Goal: Book appointment/travel/reservation

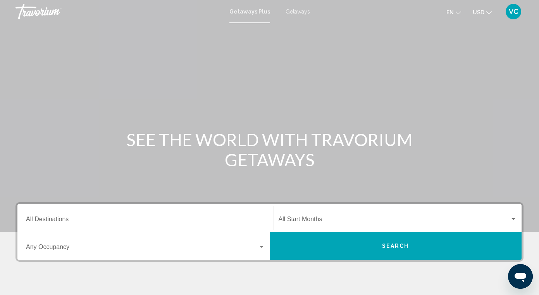
click at [38, 215] on div "Destination All Destinations" at bounding box center [145, 218] width 239 height 24
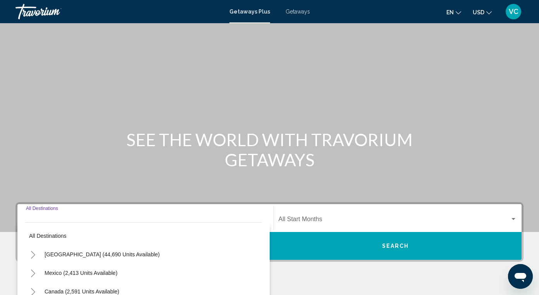
scroll to position [139, 0]
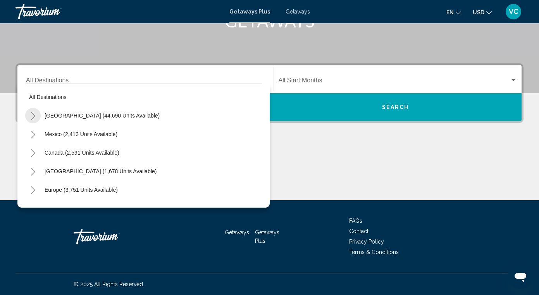
click at [34, 116] on icon "Toggle United States (44,690 units available)" at bounding box center [33, 116] width 6 height 8
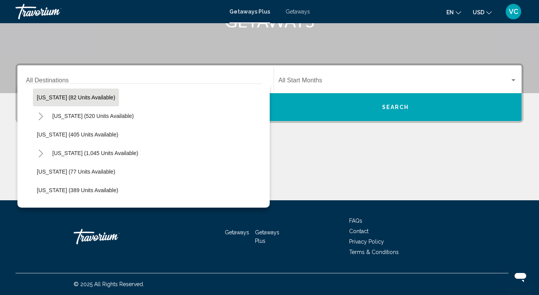
scroll to position [286, 0]
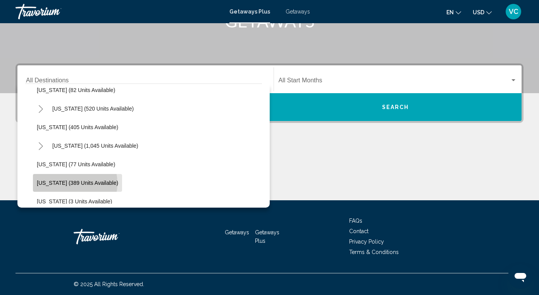
click at [64, 184] on span "[US_STATE] (389 units available)" at bounding box center [77, 183] width 81 height 6
type input "**********"
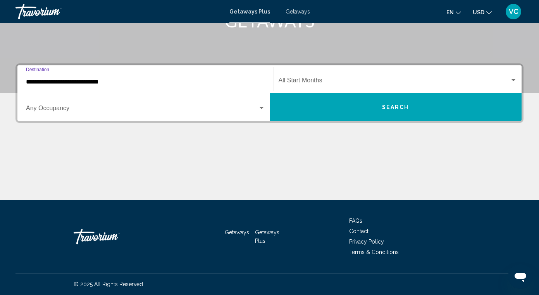
click at [316, 78] on div "Start Month All Start Months" at bounding box center [397, 79] width 239 height 24
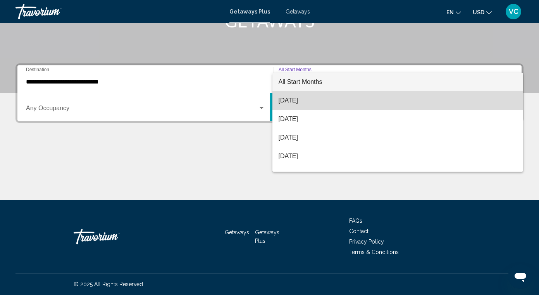
click at [307, 99] on span "[DATE]" at bounding box center [397, 100] width 239 height 19
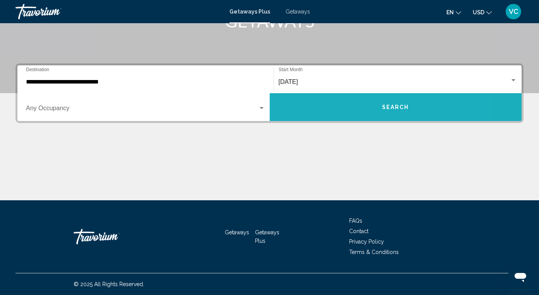
click at [310, 102] on button "Search" at bounding box center [396, 107] width 252 height 28
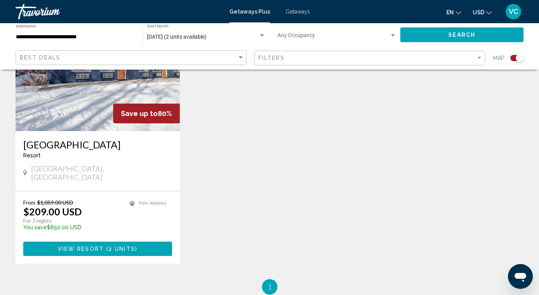
scroll to position [341, 0]
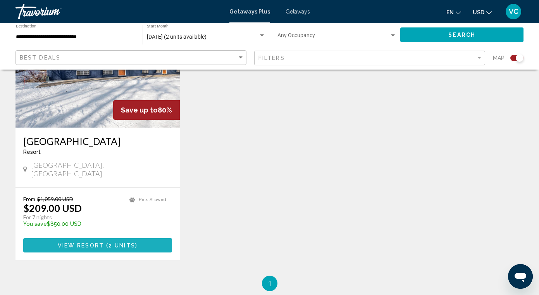
click at [133, 243] on span "2 units" at bounding box center [121, 246] width 27 height 6
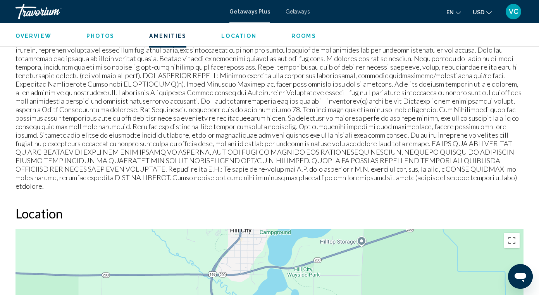
scroll to position [866, 0]
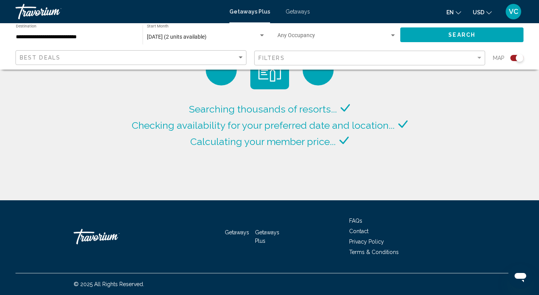
click at [294, 12] on span "Getaways" at bounding box center [297, 12] width 24 height 6
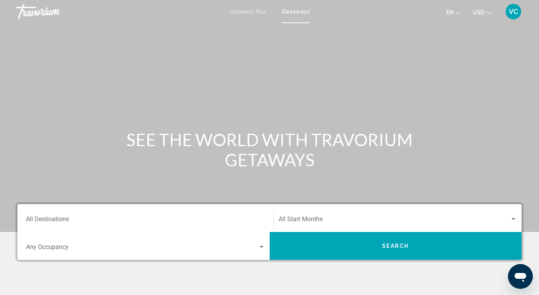
click at [53, 219] on input "Destination All Destinations" at bounding box center [145, 221] width 239 height 7
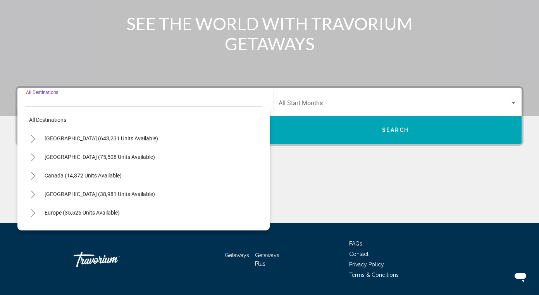
scroll to position [139, 0]
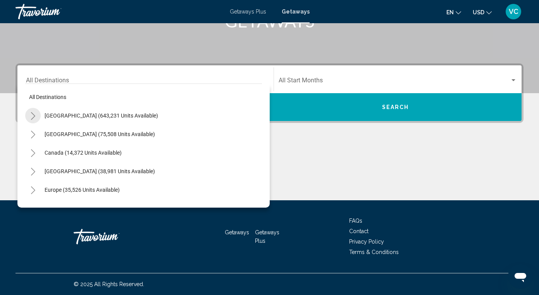
click at [32, 113] on icon "Toggle United States (643,231 units available)" at bounding box center [33, 116] width 4 height 8
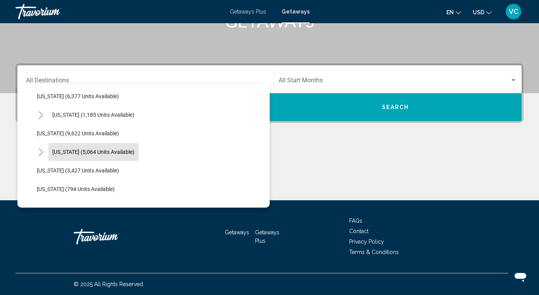
scroll to position [300, 0]
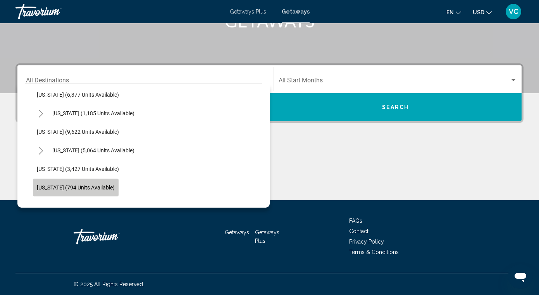
click at [82, 185] on span "[US_STATE] (794 units available)" at bounding box center [76, 188] width 78 height 6
type input "**********"
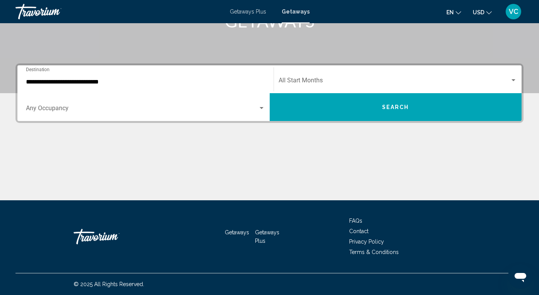
click at [329, 77] on div "Start Month All Start Months" at bounding box center [397, 79] width 239 height 24
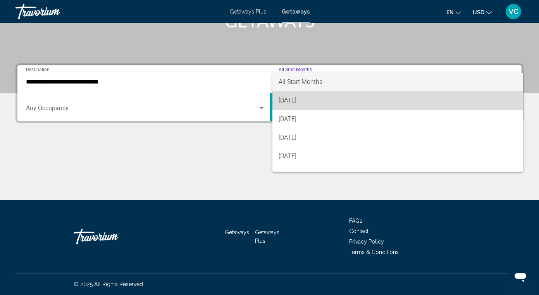
click at [302, 96] on span "[DATE]" at bounding box center [397, 100] width 239 height 19
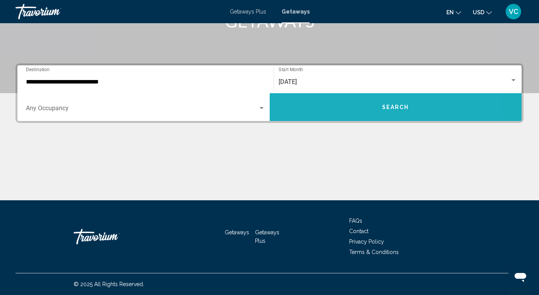
click at [315, 102] on button "Search" at bounding box center [396, 107] width 252 height 28
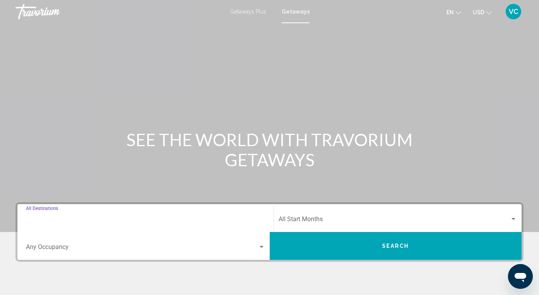
click at [69, 220] on input "Destination All Destinations" at bounding box center [145, 221] width 239 height 7
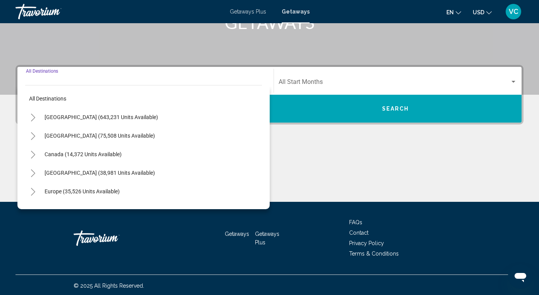
scroll to position [139, 0]
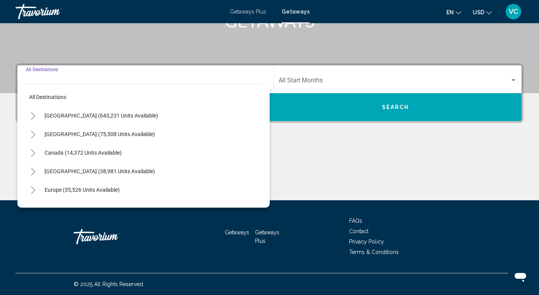
click at [33, 116] on icon "Toggle United States (643,231 units available)" at bounding box center [33, 116] width 6 height 8
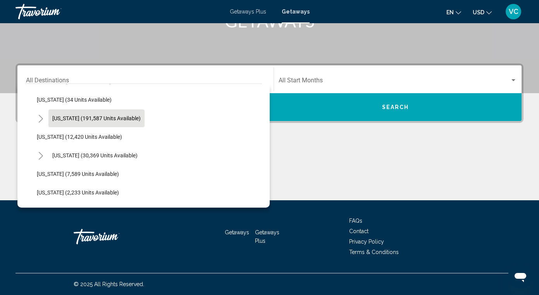
scroll to position [131, 0]
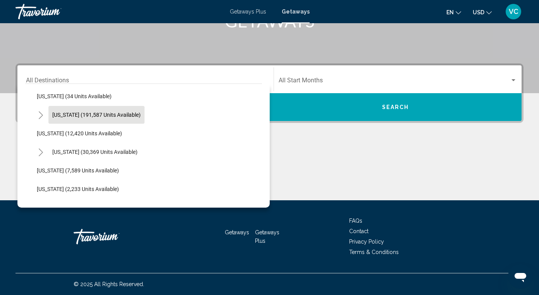
click at [119, 119] on button "[US_STATE] (191,587 units available)" at bounding box center [96, 115] width 96 height 18
type input "**********"
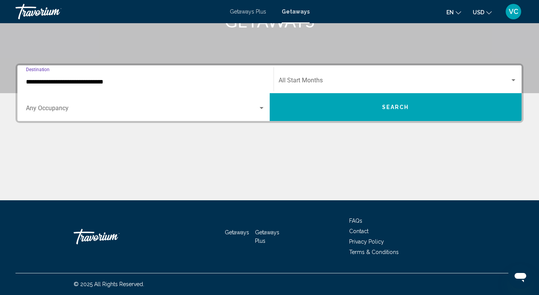
click at [287, 76] on div "Start Month All Start Months" at bounding box center [397, 79] width 239 height 24
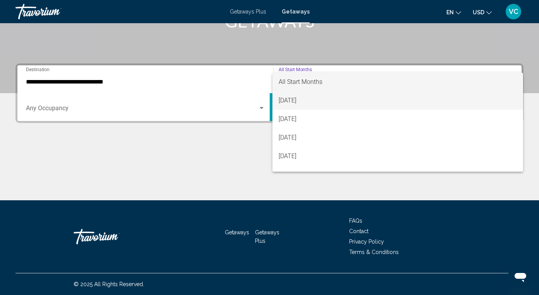
click at [288, 97] on span "[DATE]" at bounding box center [397, 100] width 239 height 19
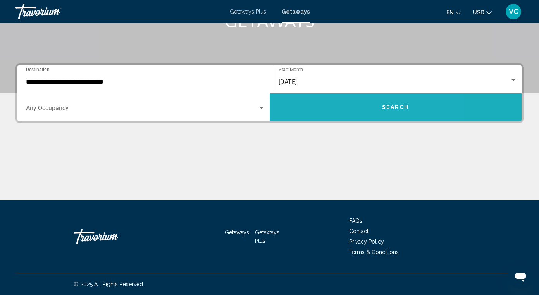
click at [296, 100] on button "Search" at bounding box center [396, 107] width 252 height 28
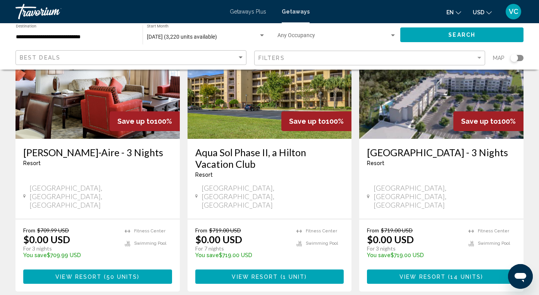
scroll to position [1004, 0]
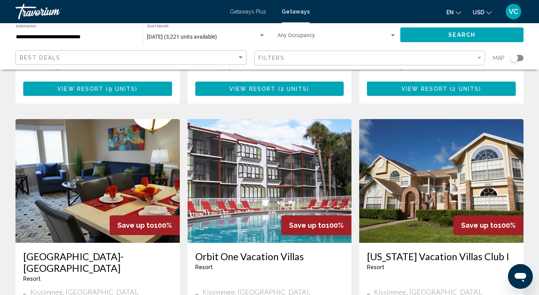
scroll to position [267, 0]
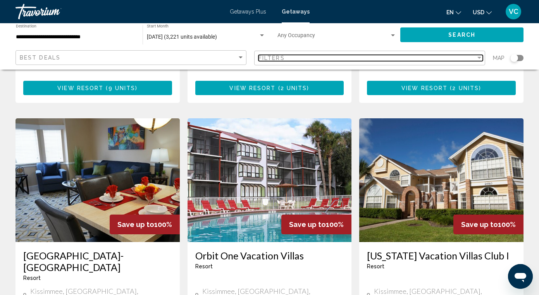
click at [479, 55] on div "Filter" at bounding box center [479, 58] width 7 height 6
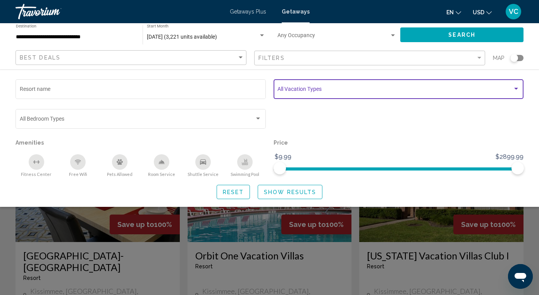
click at [516, 87] on div "Search widget" at bounding box center [515, 89] width 7 height 6
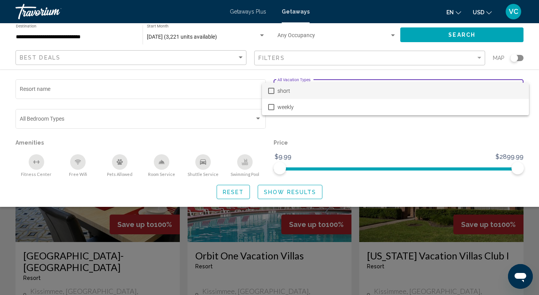
click at [516, 87] on span "short" at bounding box center [399, 91] width 245 height 16
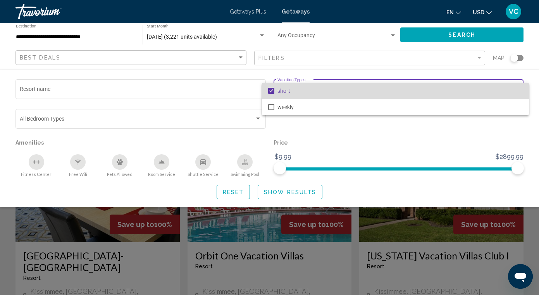
click at [516, 88] on span "short" at bounding box center [399, 91] width 245 height 16
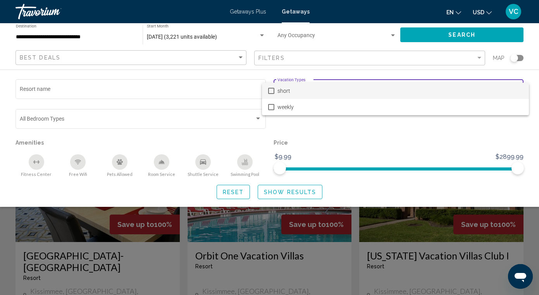
click at [473, 139] on div at bounding box center [269, 147] width 539 height 295
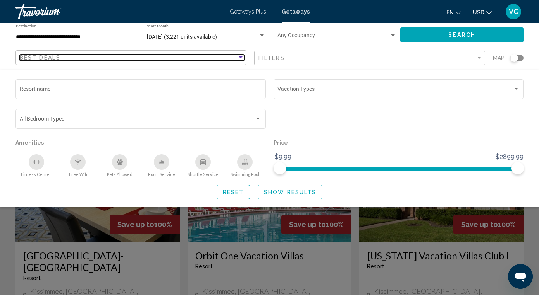
click at [239, 57] on div "Sort by" at bounding box center [241, 58] width 4 height 2
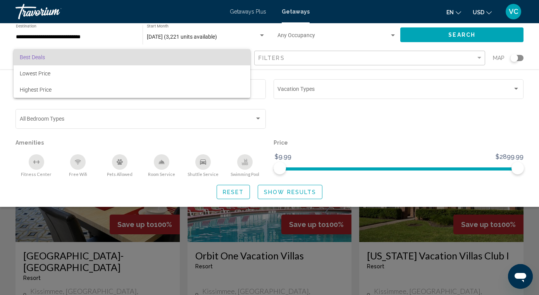
click at [336, 130] on div at bounding box center [269, 147] width 539 height 295
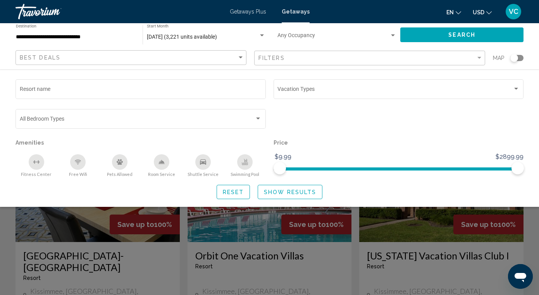
click at [2, 242] on div "Search widget" at bounding box center [269, 205] width 539 height 179
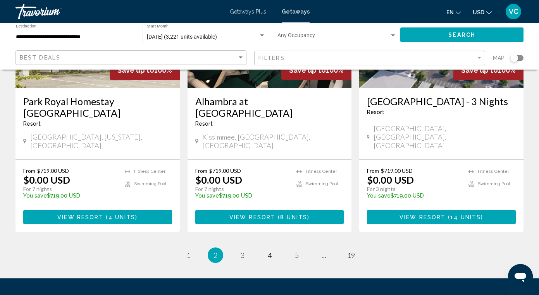
scroll to position [1011, 0]
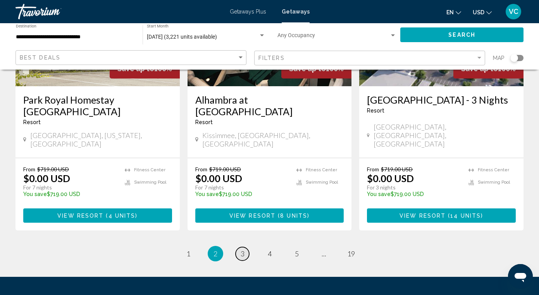
click at [243, 250] on span "3" at bounding box center [242, 254] width 4 height 9
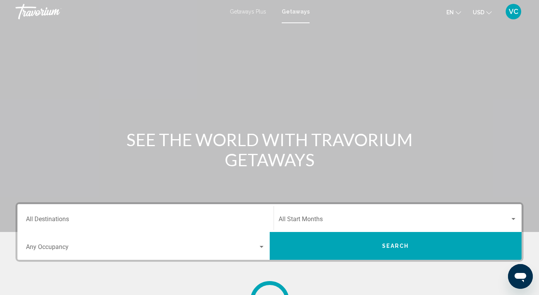
click at [56, 220] on input "Destination All Destinations" at bounding box center [145, 221] width 239 height 7
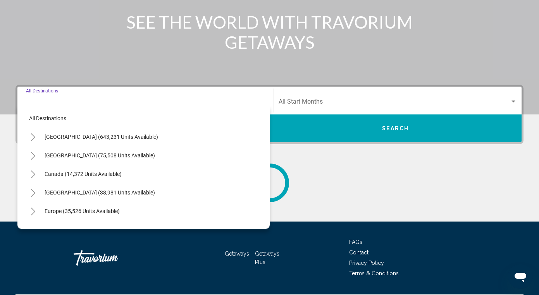
scroll to position [139, 0]
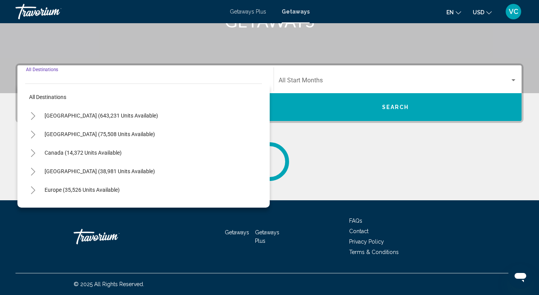
click at [34, 115] on icon "Toggle United States (643,231 units available)" at bounding box center [33, 116] width 4 height 8
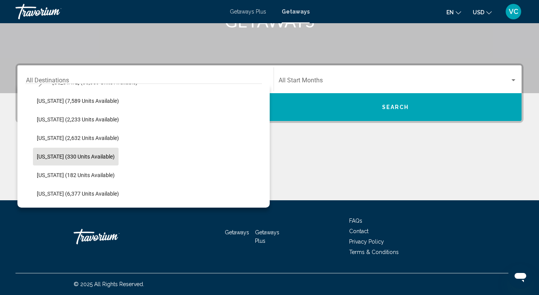
scroll to position [200, 0]
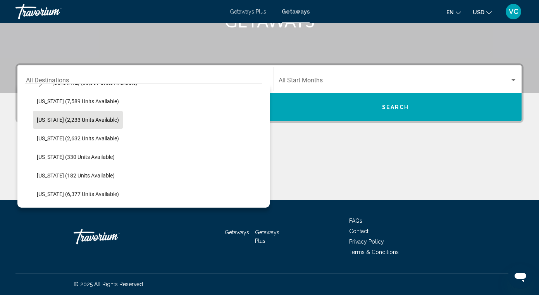
click at [95, 120] on span "[US_STATE] (2,233 units available)" at bounding box center [78, 120] width 82 height 6
type input "**********"
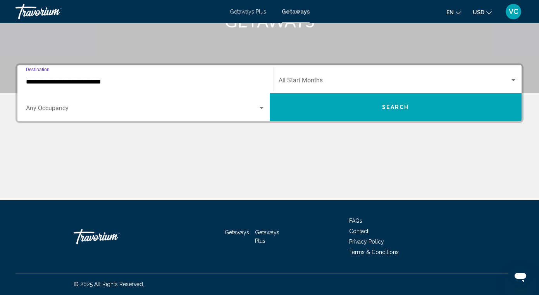
click at [304, 80] on span "Search widget" at bounding box center [394, 82] width 232 height 7
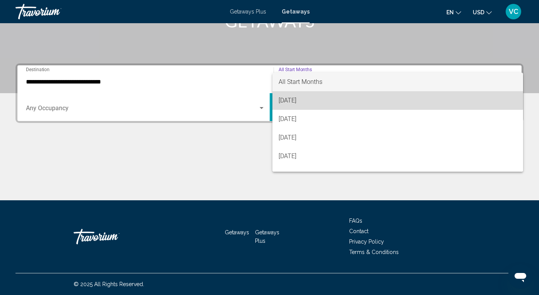
click at [301, 95] on span "[DATE]" at bounding box center [397, 100] width 239 height 19
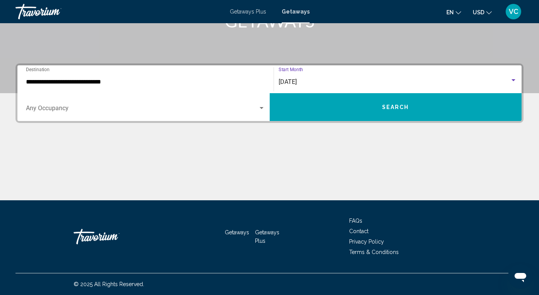
click at [304, 103] on button "Search" at bounding box center [396, 107] width 252 height 28
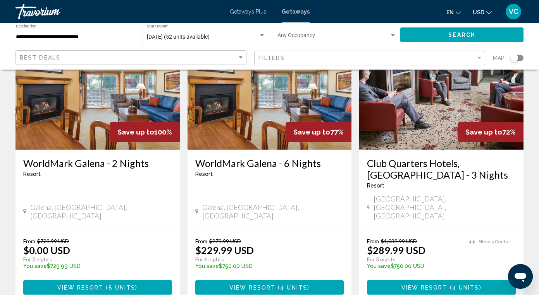
scroll to position [88, 0]
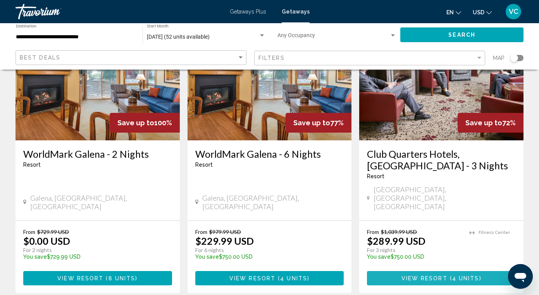
click at [452, 276] on span "4 units" at bounding box center [465, 279] width 27 height 6
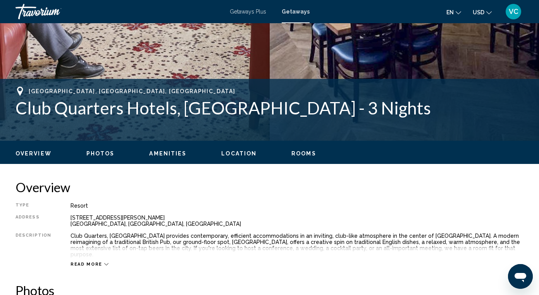
scroll to position [250, 0]
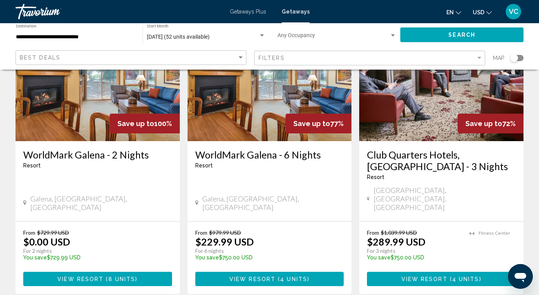
scroll to position [88, 0]
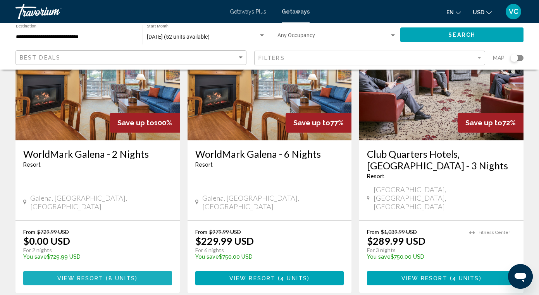
click at [92, 276] on span "View Resort" at bounding box center [80, 279] width 46 height 6
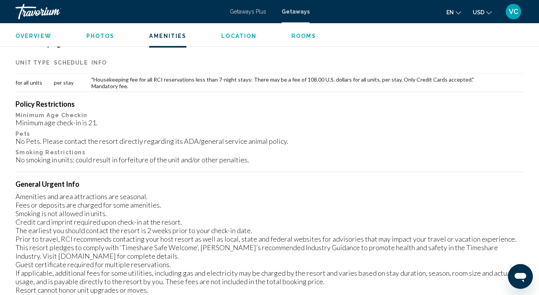
scroll to position [760, 0]
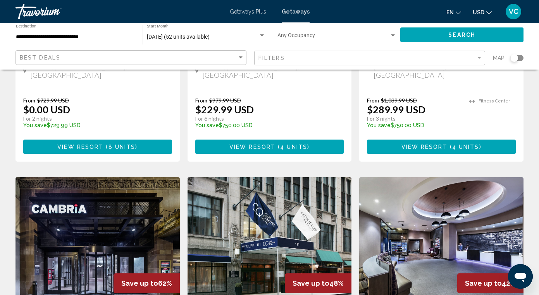
scroll to position [220, 0]
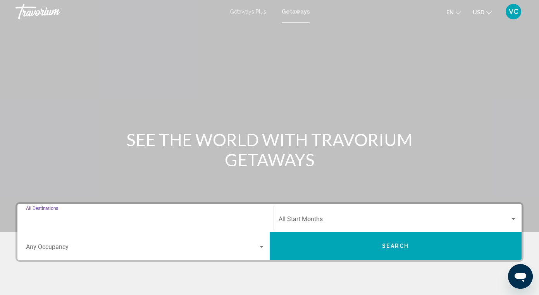
click at [68, 218] on input "Destination All Destinations" at bounding box center [145, 221] width 239 height 7
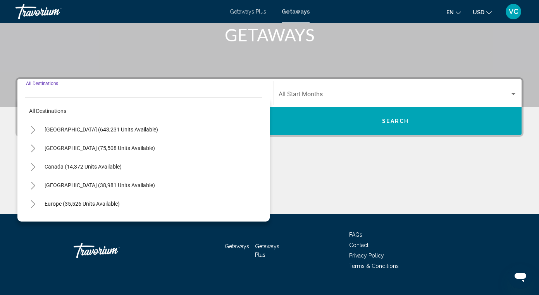
scroll to position [139, 0]
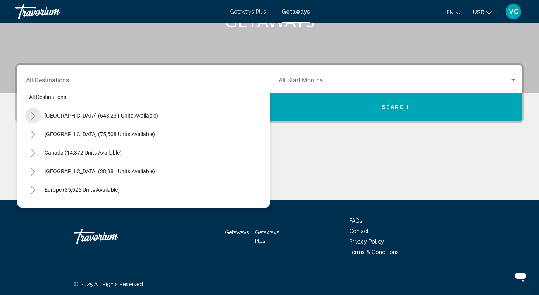
click at [33, 116] on icon "Toggle United States (643,231 units available)" at bounding box center [33, 116] width 6 height 8
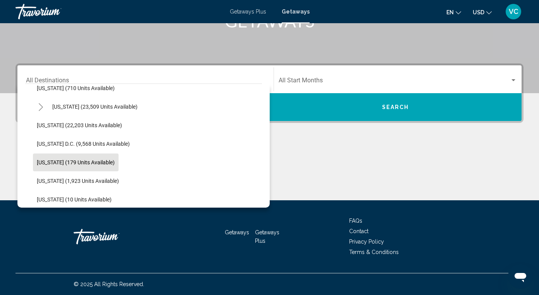
scroll to position [756, 0]
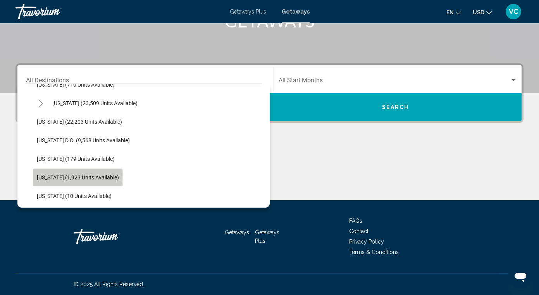
click at [73, 175] on span "[US_STATE] (1,923 units available)" at bounding box center [78, 178] width 82 height 6
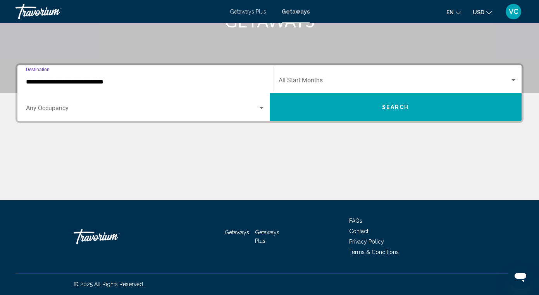
click at [45, 79] on input "**********" at bounding box center [145, 82] width 239 height 7
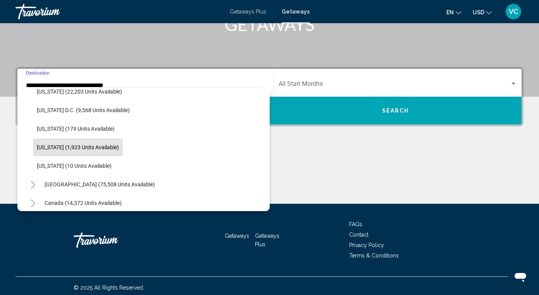
scroll to position [788, 0]
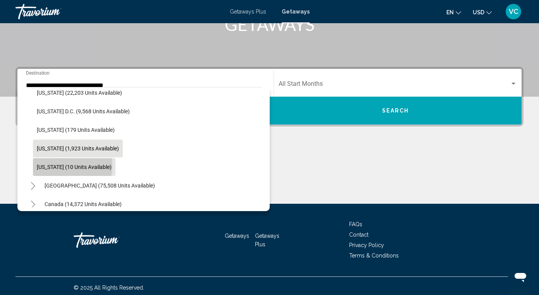
click at [57, 166] on span "[US_STATE] (10 units available)" at bounding box center [74, 167] width 75 height 6
type input "**********"
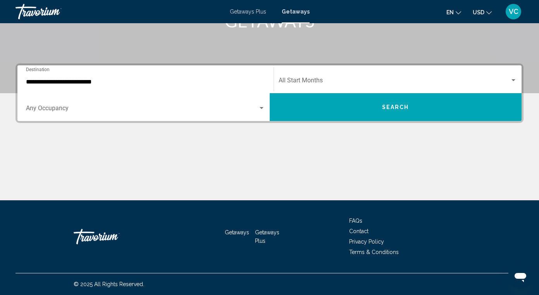
click at [298, 78] on div "Start Month All Start Months" at bounding box center [397, 79] width 239 height 24
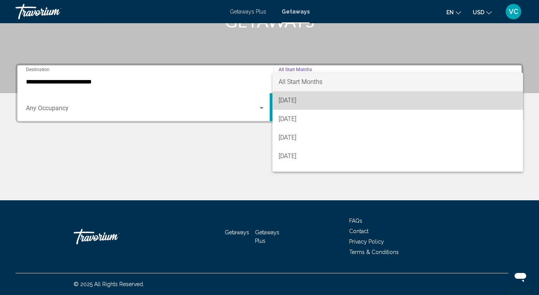
click at [303, 101] on span "[DATE]" at bounding box center [397, 100] width 239 height 19
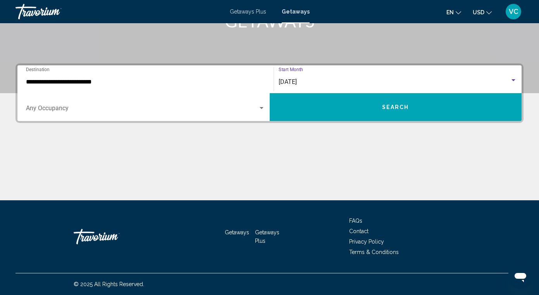
click at [314, 108] on button "Search" at bounding box center [396, 107] width 252 height 28
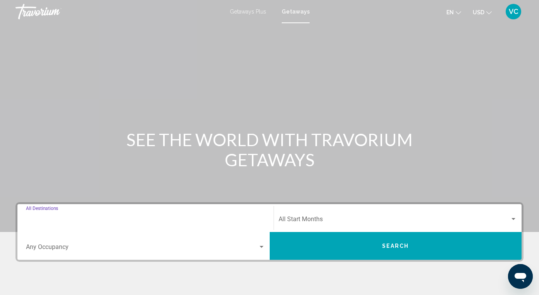
click at [53, 220] on input "Destination All Destinations" at bounding box center [145, 221] width 239 height 7
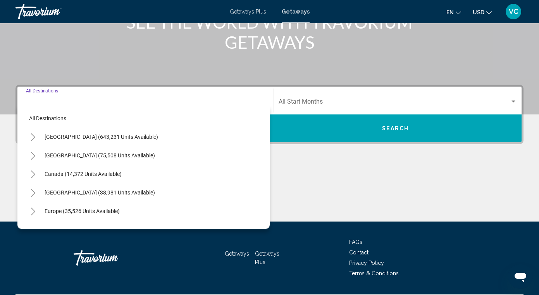
scroll to position [139, 0]
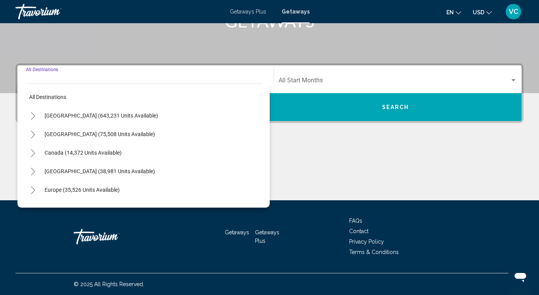
click at [32, 111] on button "Toggle United States (643,231 units available)" at bounding box center [32, 115] width 15 height 15
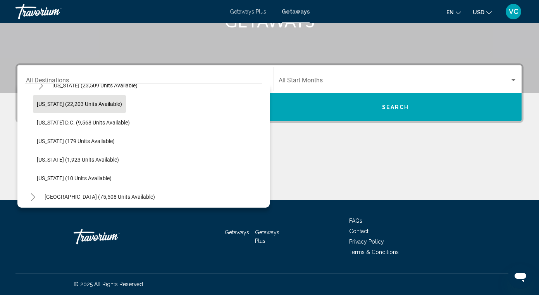
scroll to position [781, 0]
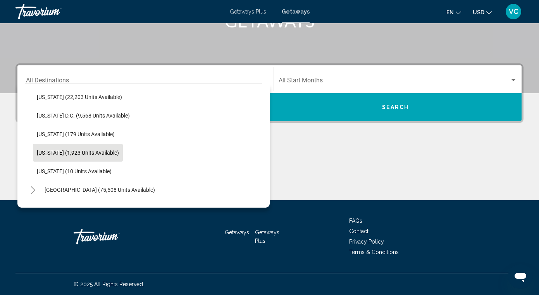
click at [89, 154] on span "[US_STATE] (1,923 units available)" at bounding box center [78, 153] width 82 height 6
type input "**********"
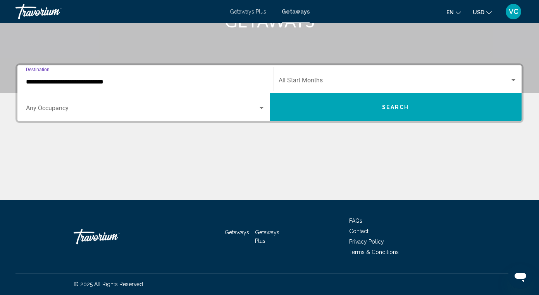
click at [310, 76] on div "Start Month All Start Months" at bounding box center [397, 79] width 239 height 24
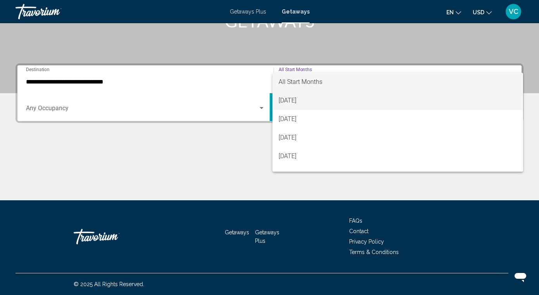
click at [305, 97] on span "[DATE]" at bounding box center [397, 100] width 239 height 19
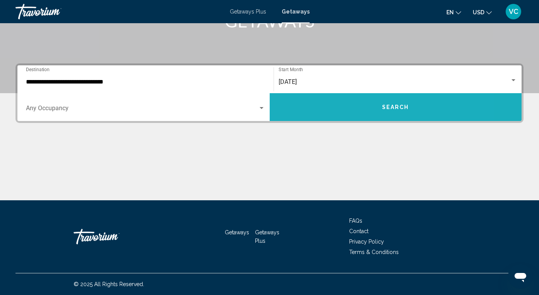
click at [311, 106] on button "Search" at bounding box center [396, 107] width 252 height 28
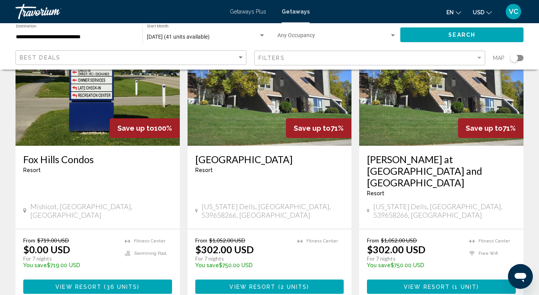
scroll to position [88, 0]
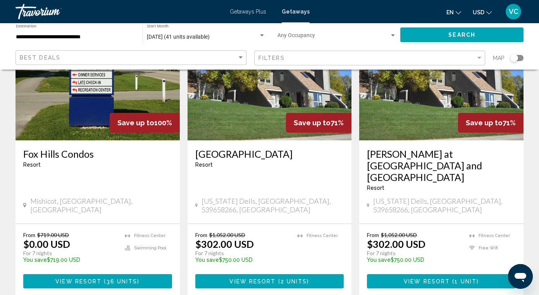
click at [283, 279] on span "2 units" at bounding box center [293, 282] width 27 height 6
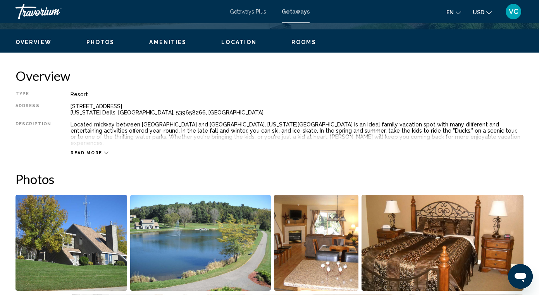
scroll to position [363, 0]
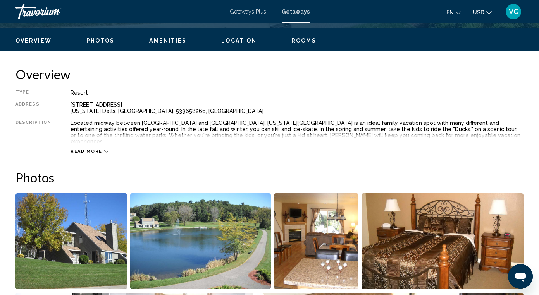
click at [98, 149] on span "Read more" at bounding box center [86, 151] width 32 height 5
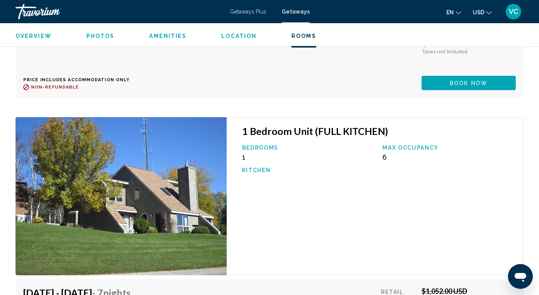
scroll to position [1645, 0]
